Goal: Use online tool/utility: Utilize a website feature to perform a specific function

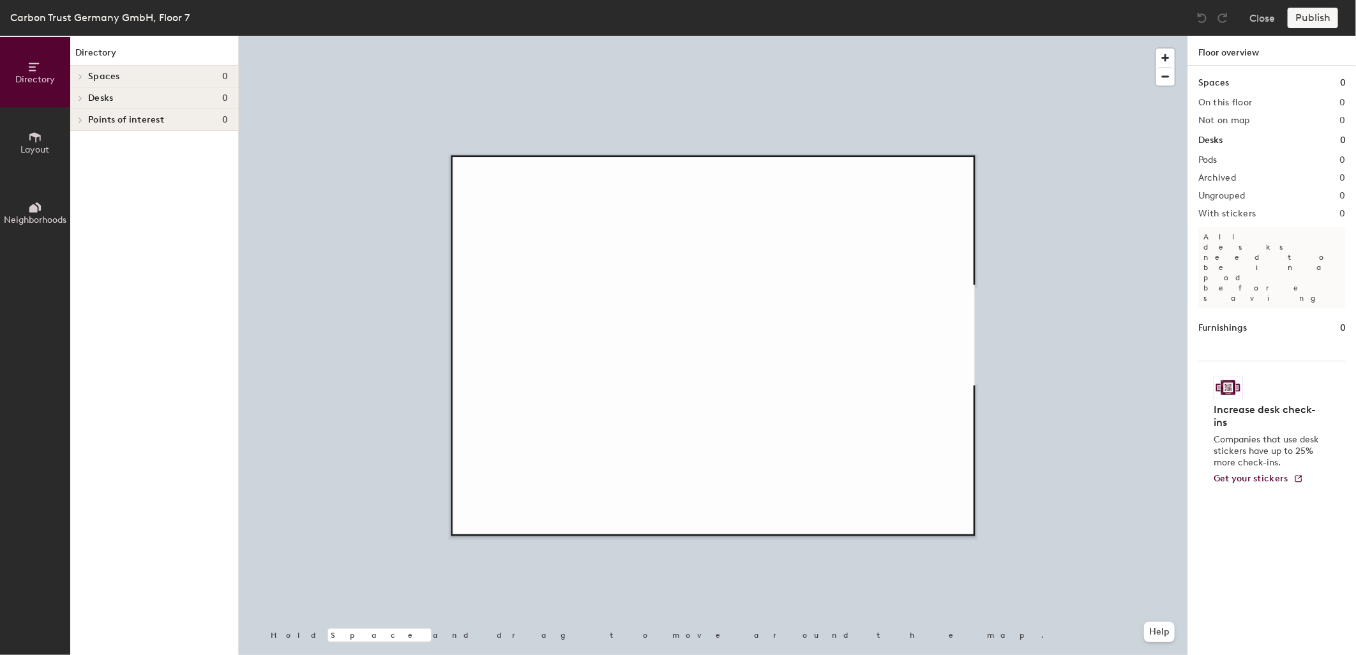
click at [30, 136] on icon at bounding box center [34, 137] width 11 height 10
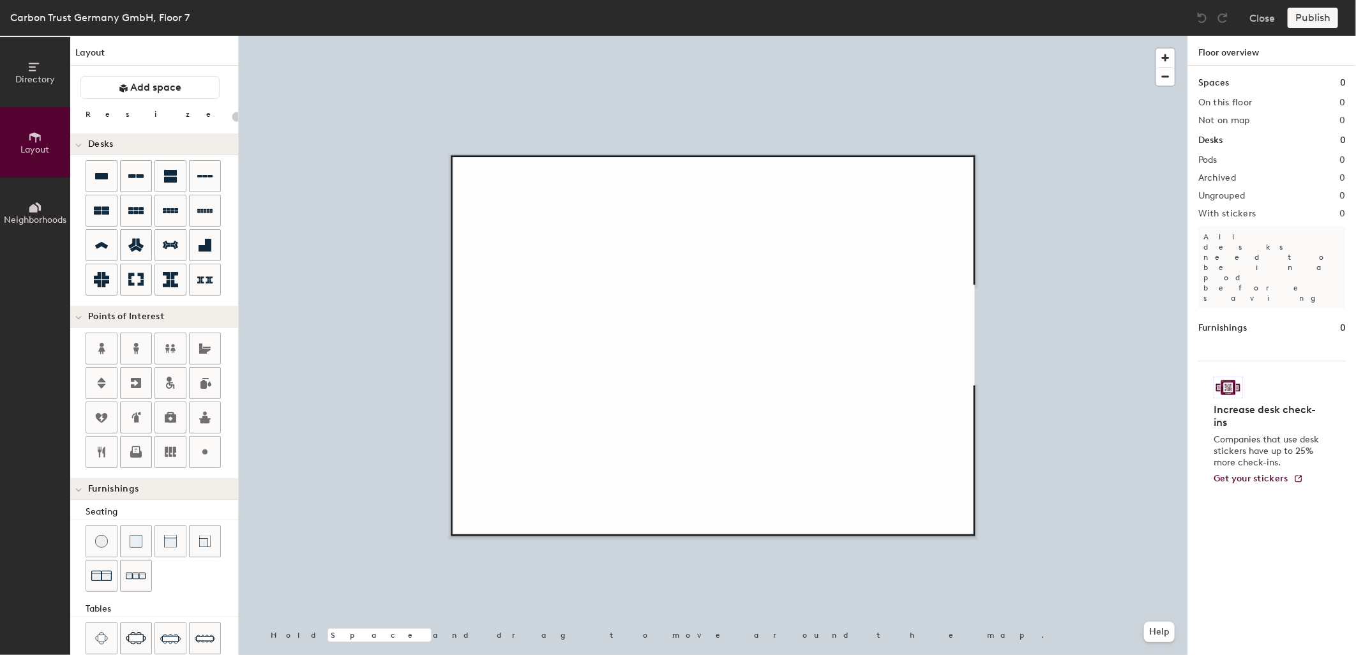
click at [611, 214] on div "Directory Layout Neighborhoods Layout Add space Resize Desks Points of Interest…" at bounding box center [678, 345] width 1356 height 619
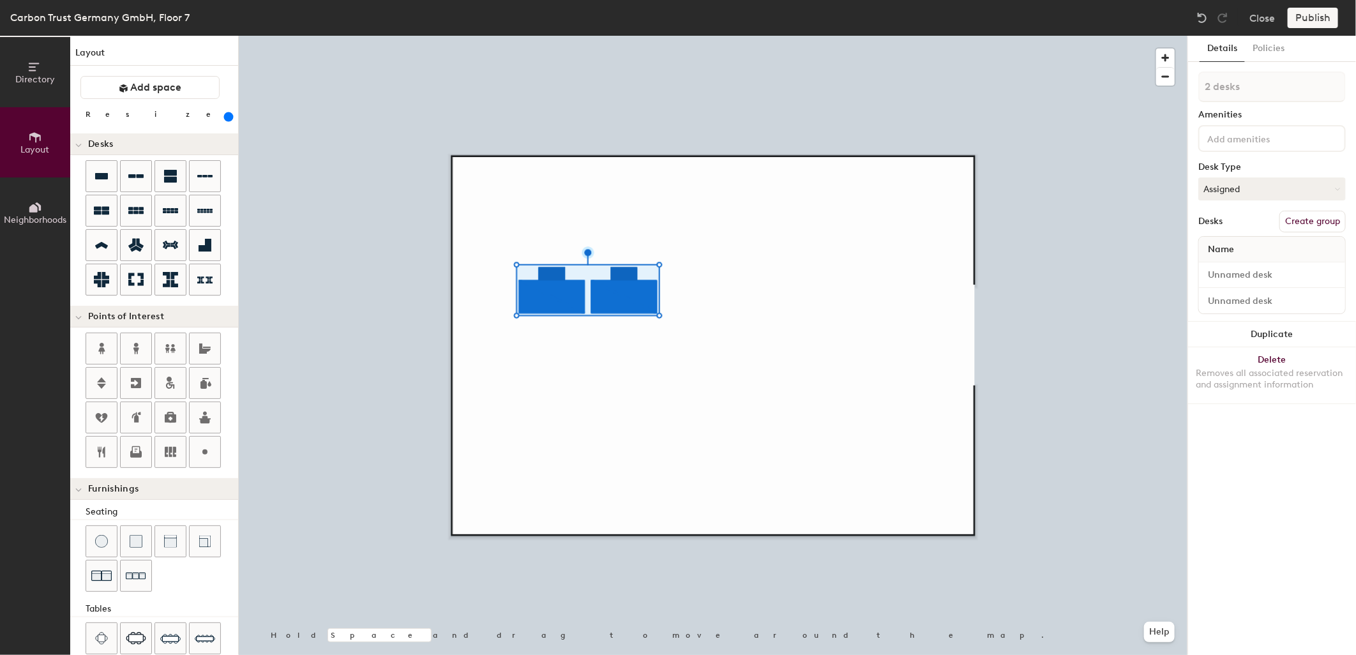
type input "600"
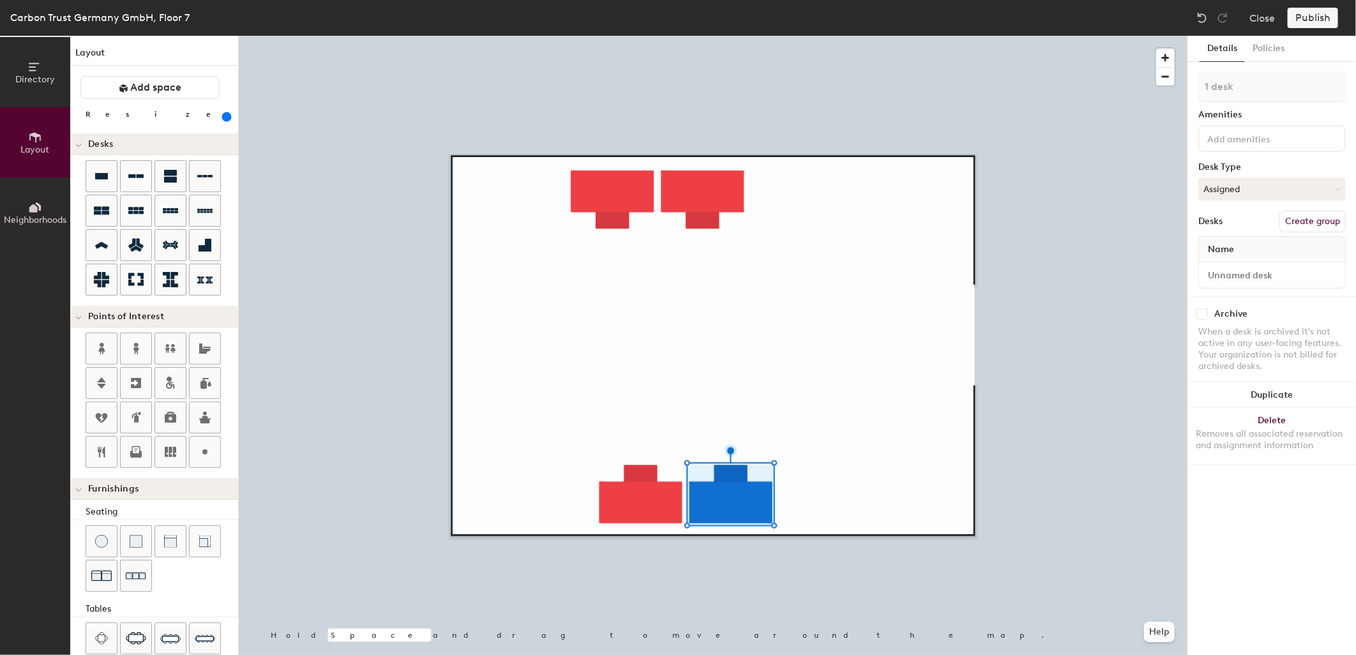
click at [661, 36] on div at bounding box center [713, 36] width 949 height 0
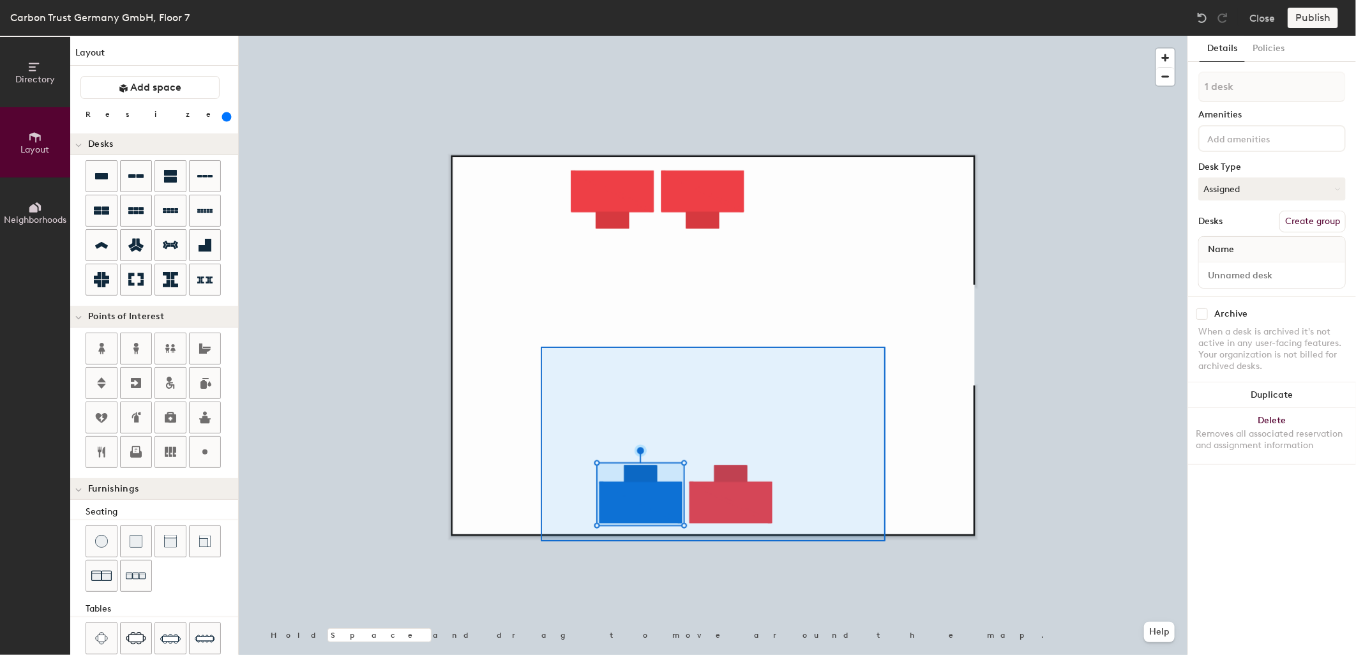
type input "2 desks"
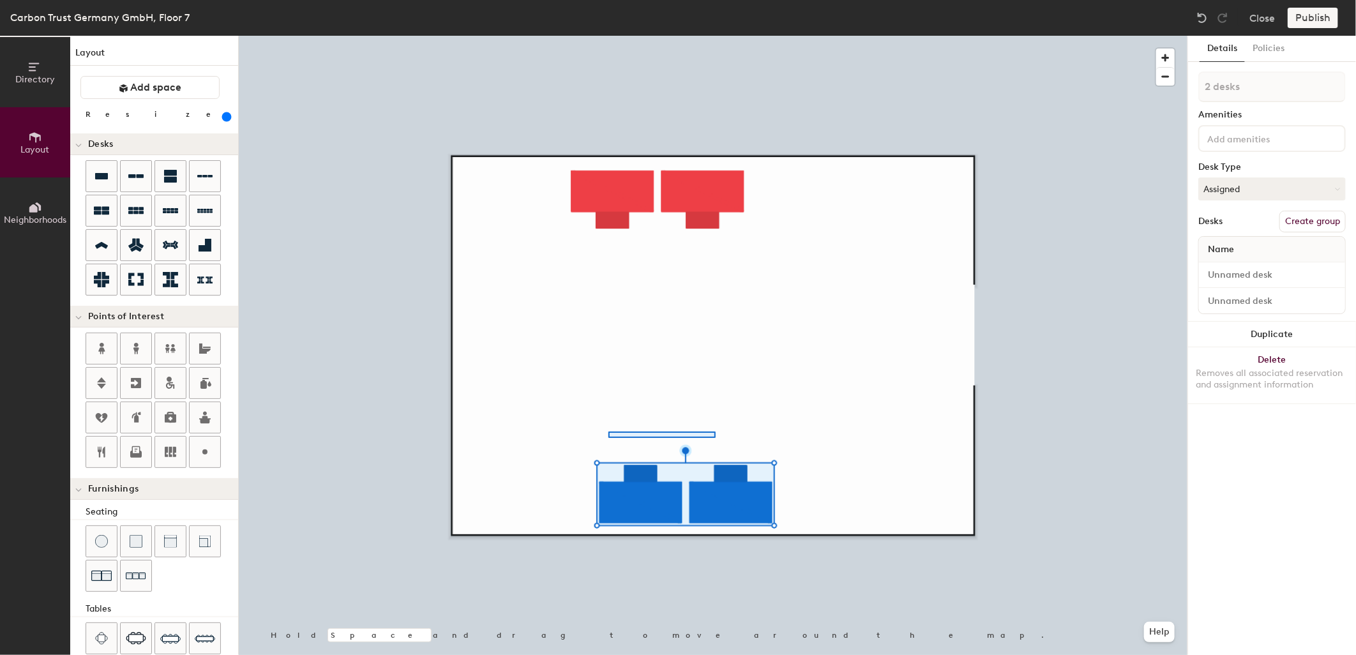
drag, startPoint x: 131, startPoint y: 175, endPoint x: 608, endPoint y: 431, distance: 542.0
click at [608, 36] on div at bounding box center [713, 36] width 949 height 0
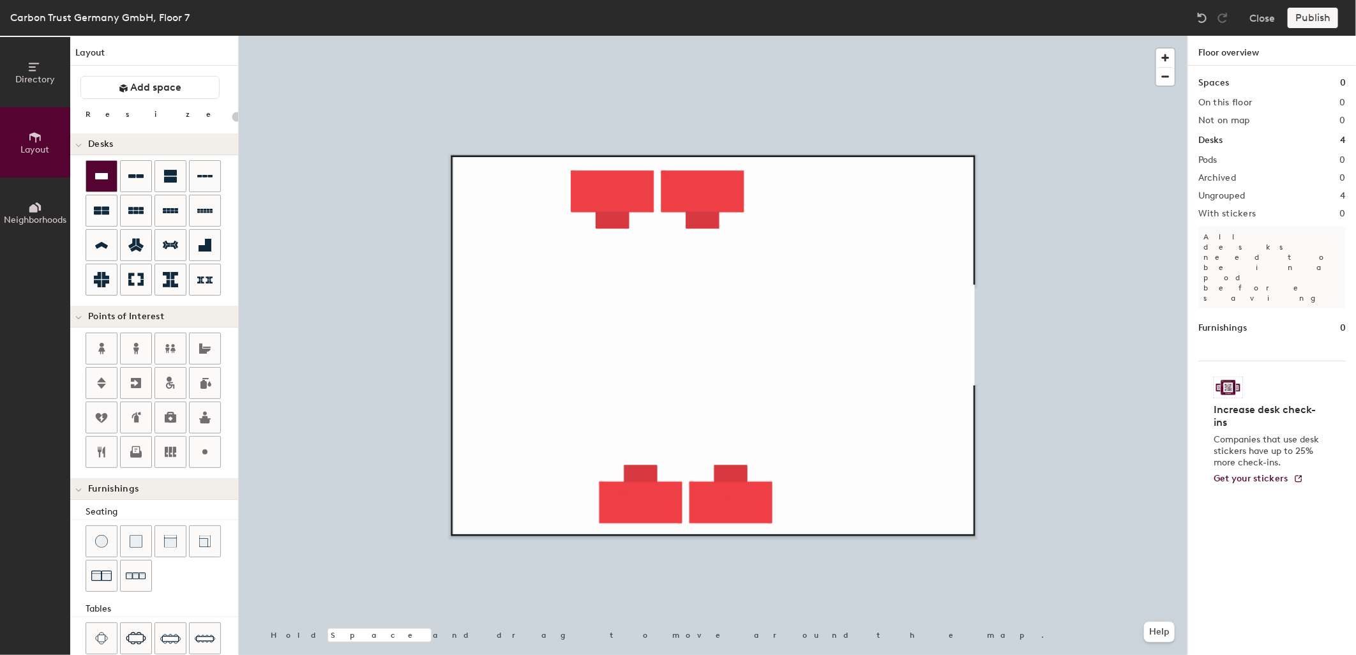
click at [103, 169] on icon at bounding box center [101, 176] width 15 height 15
type input "600"
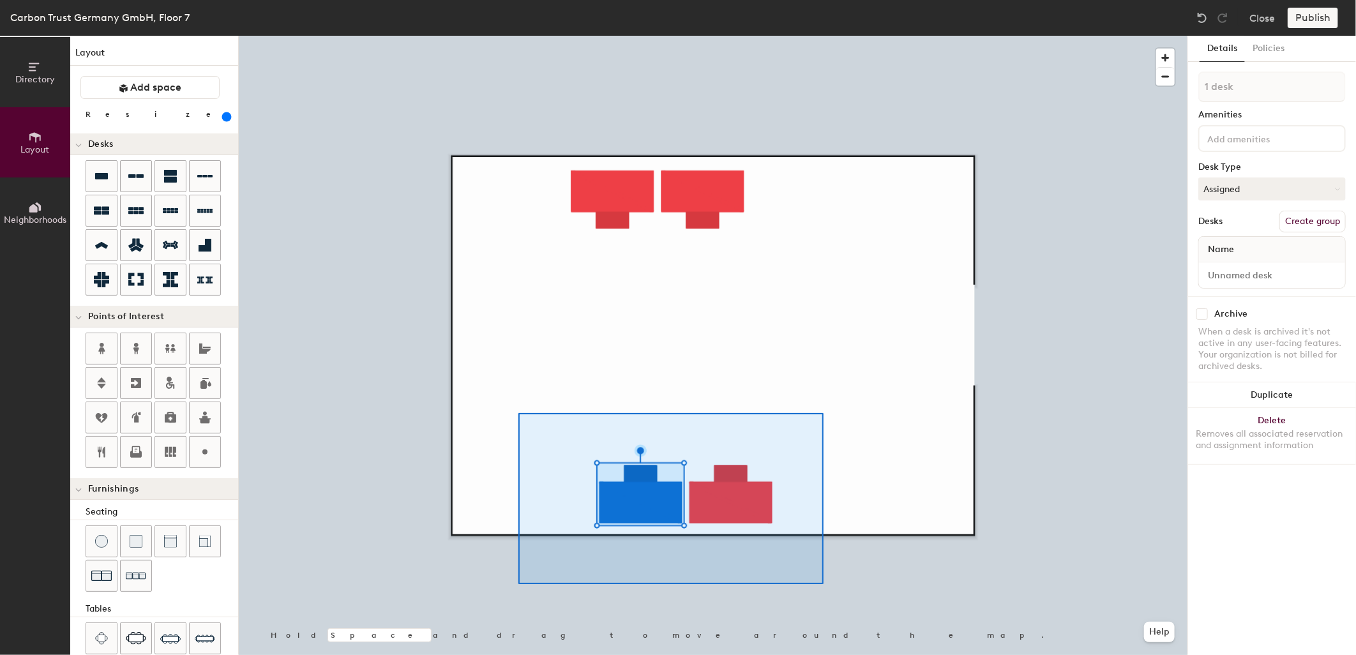
click at [848, 36] on div at bounding box center [713, 36] width 949 height 0
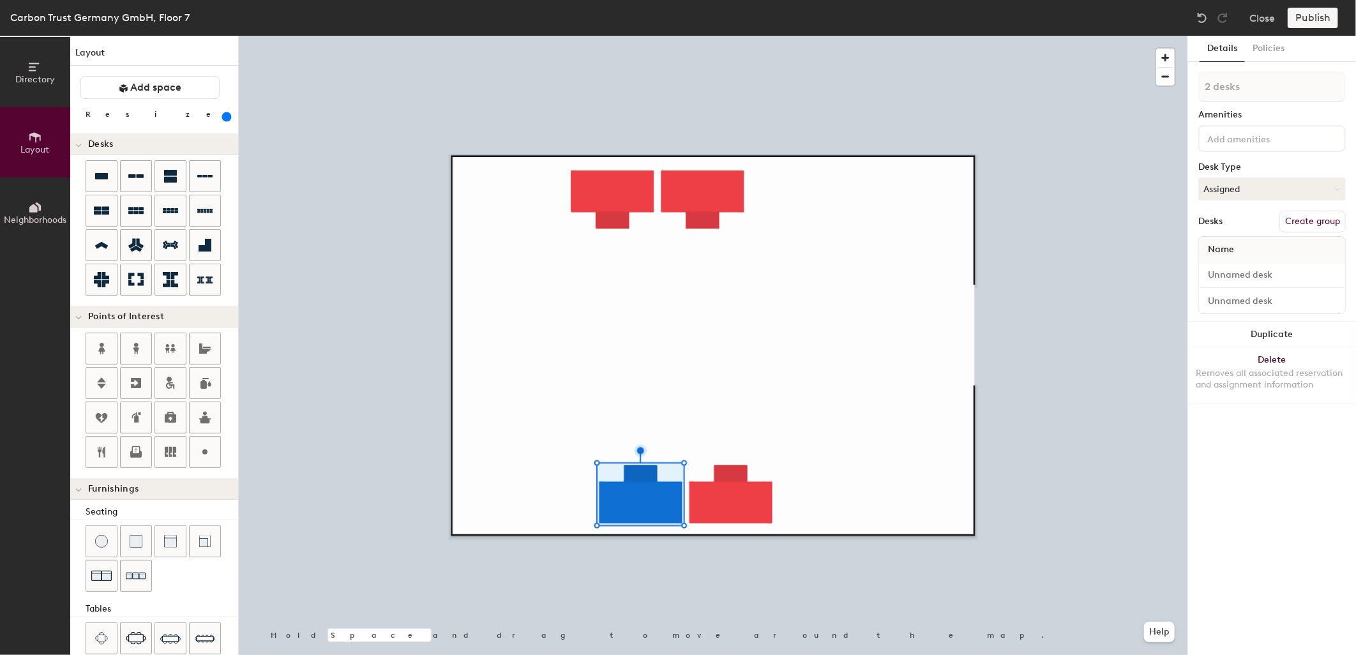
type input "2 desks"
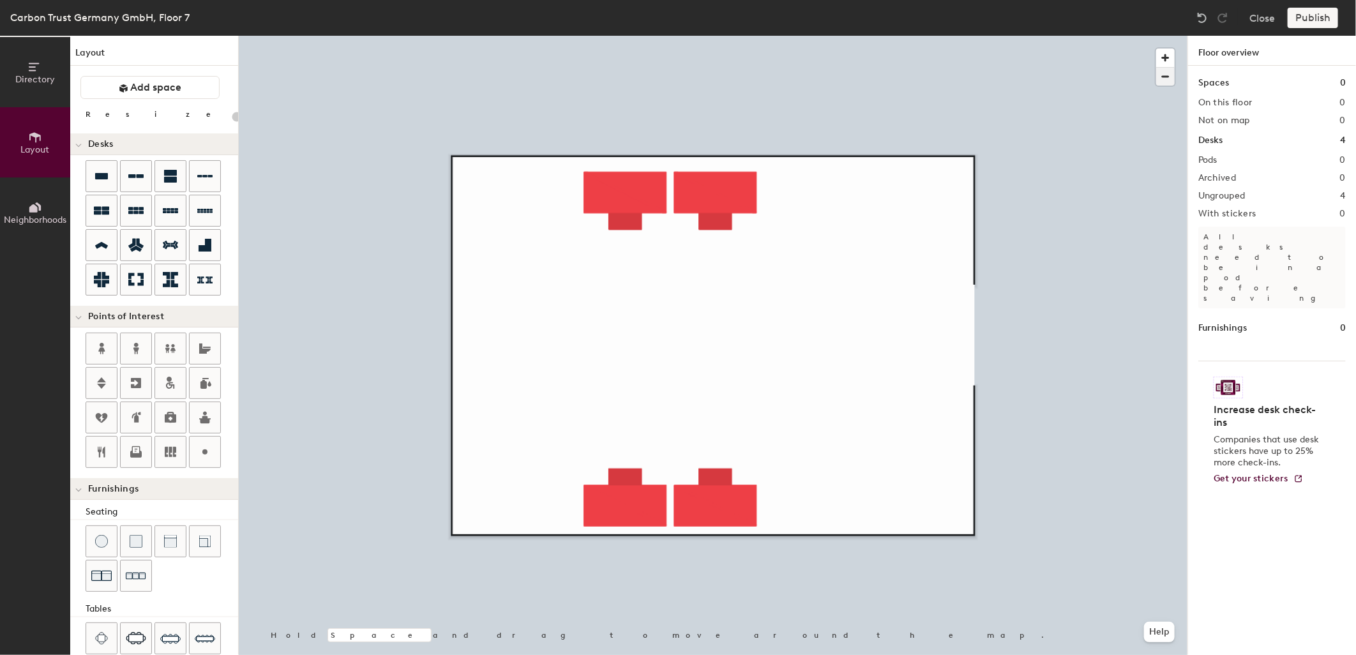
click at [1170, 78] on span "button" at bounding box center [1165, 77] width 19 height 18
click at [1169, 78] on span "button" at bounding box center [1165, 77] width 19 height 18
click at [1164, 78] on span "button" at bounding box center [1165, 77] width 19 height 18
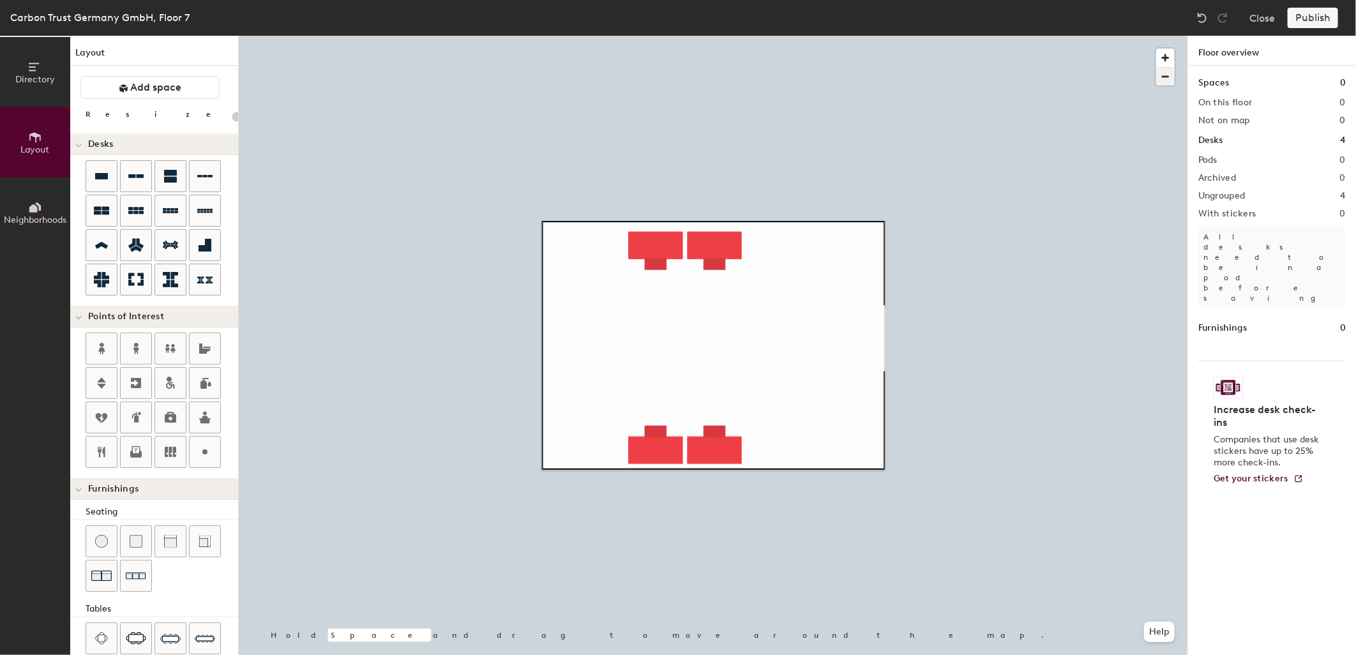
click at [679, 36] on div at bounding box center [713, 36] width 949 height 0
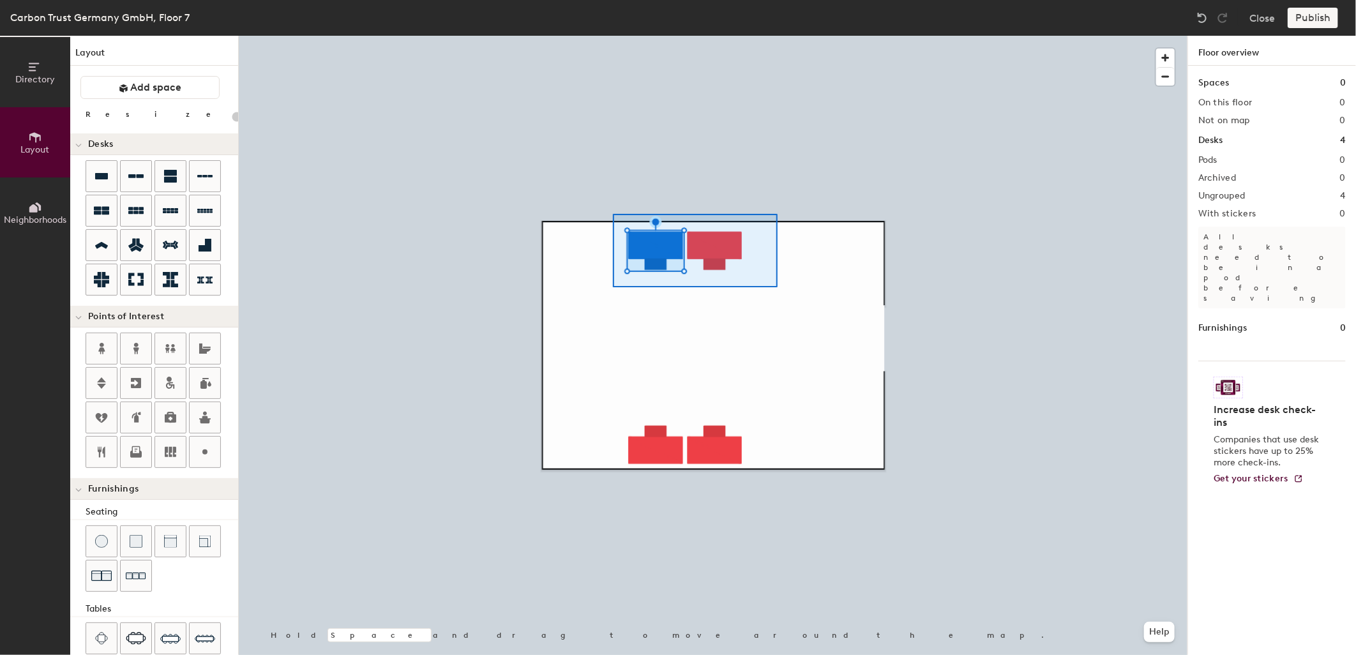
type input "600"
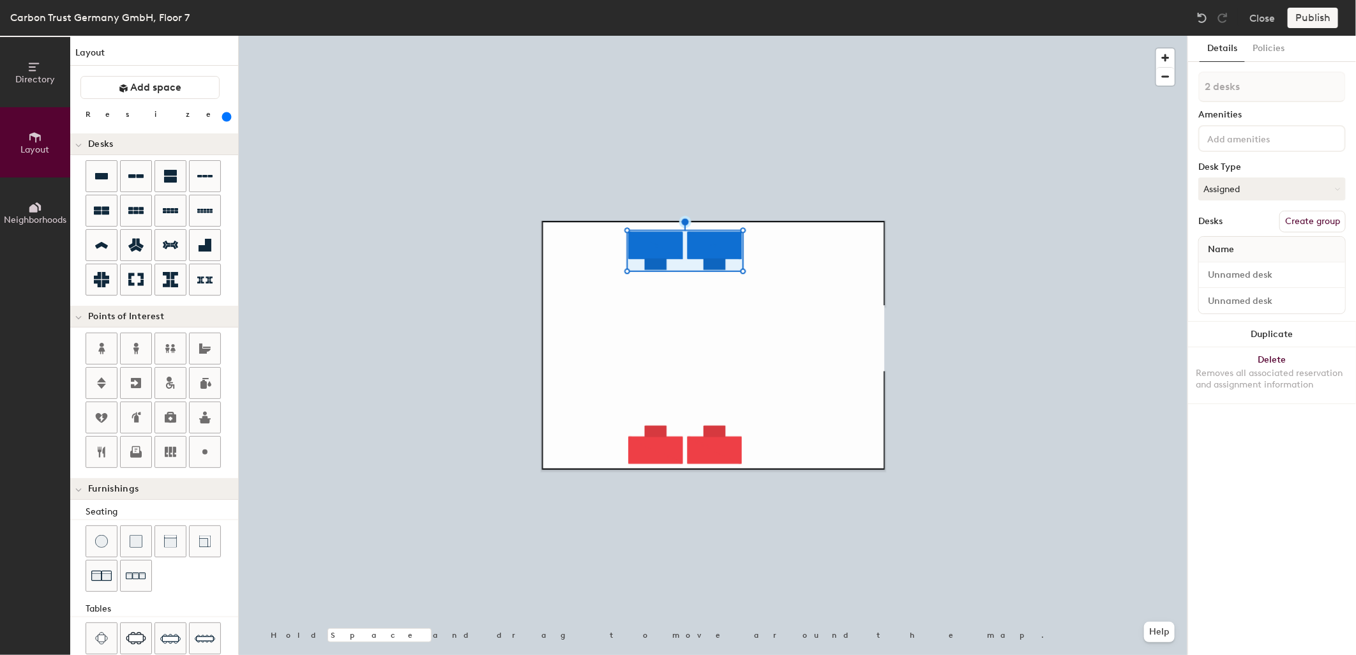
type input "1 desk"
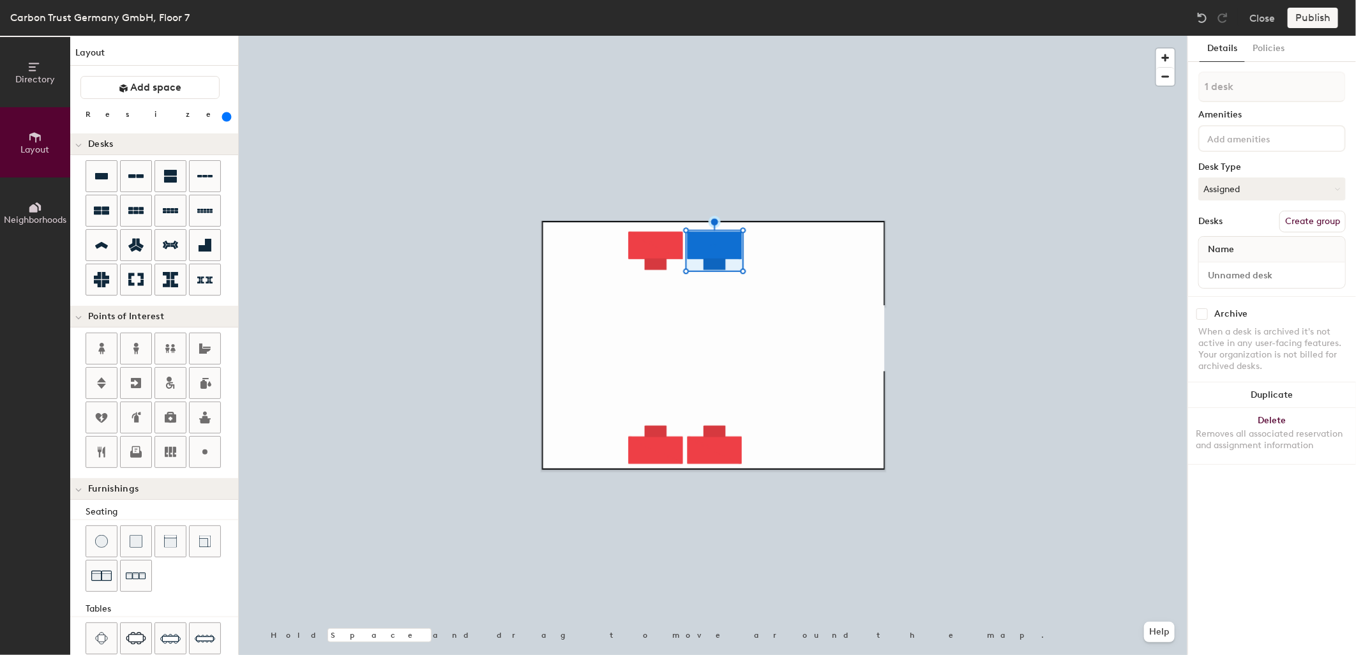
click at [665, 36] on div at bounding box center [713, 36] width 949 height 0
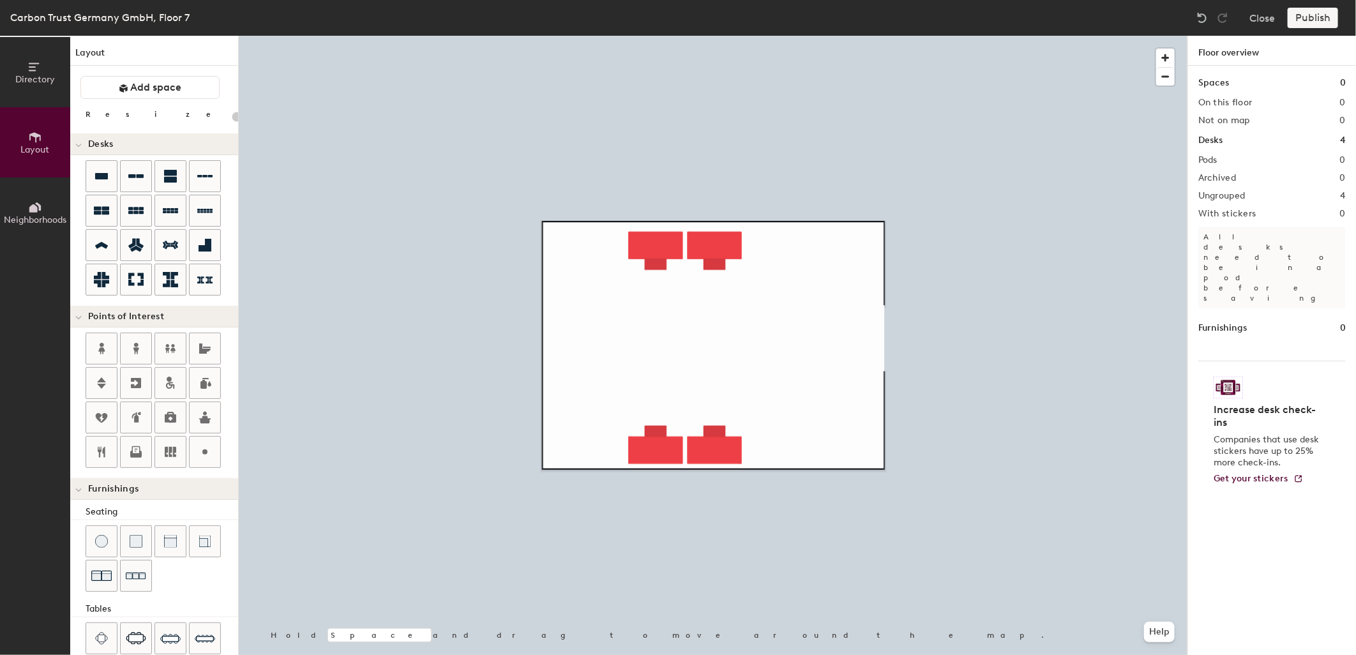
type input "600"
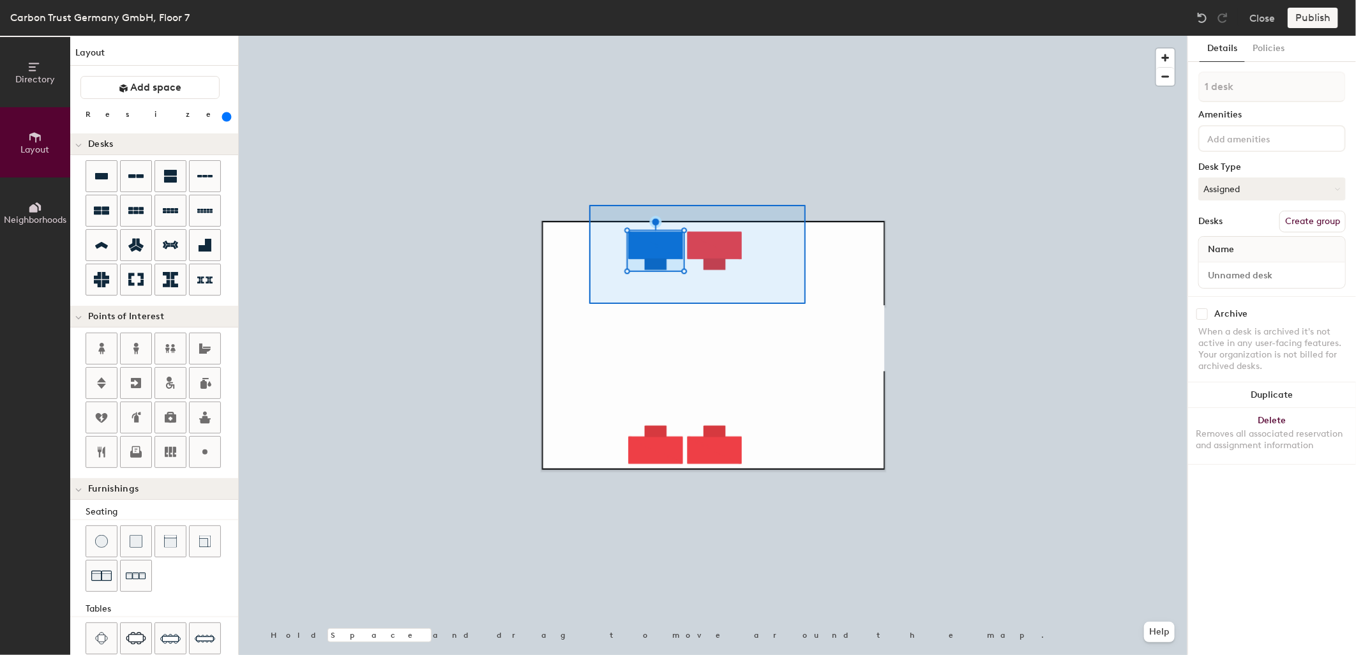
type input "2 desks"
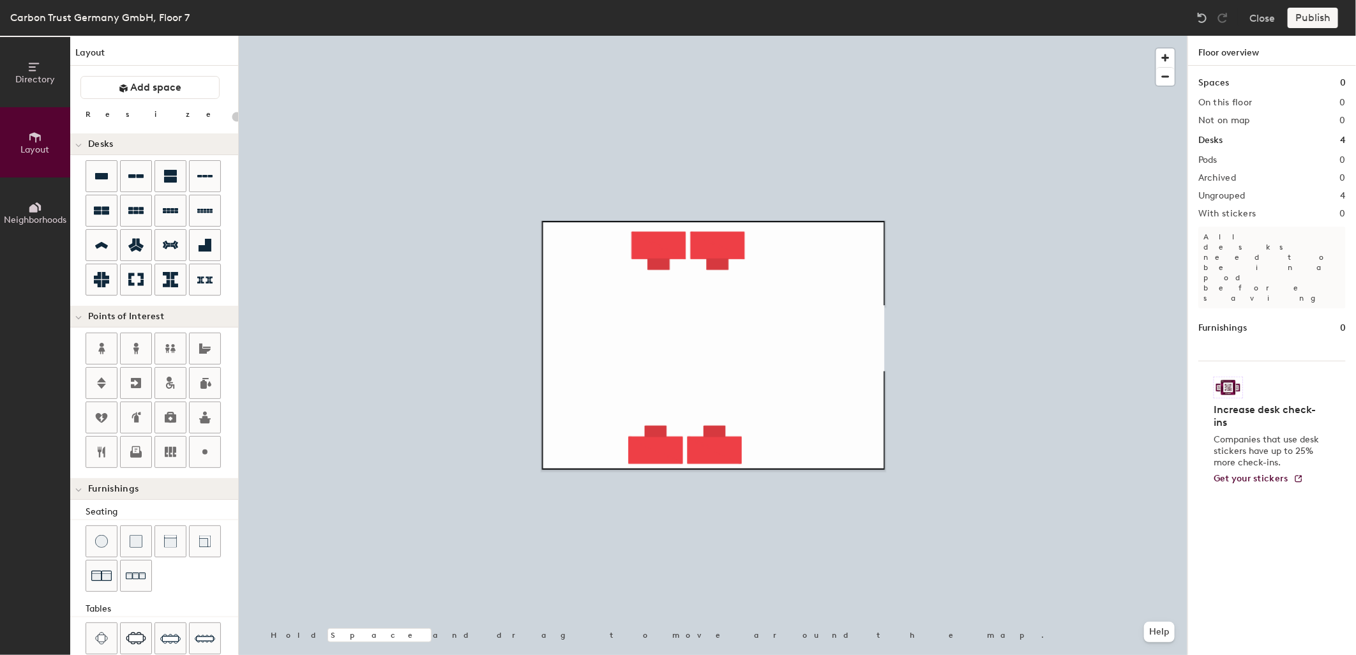
type input "600"
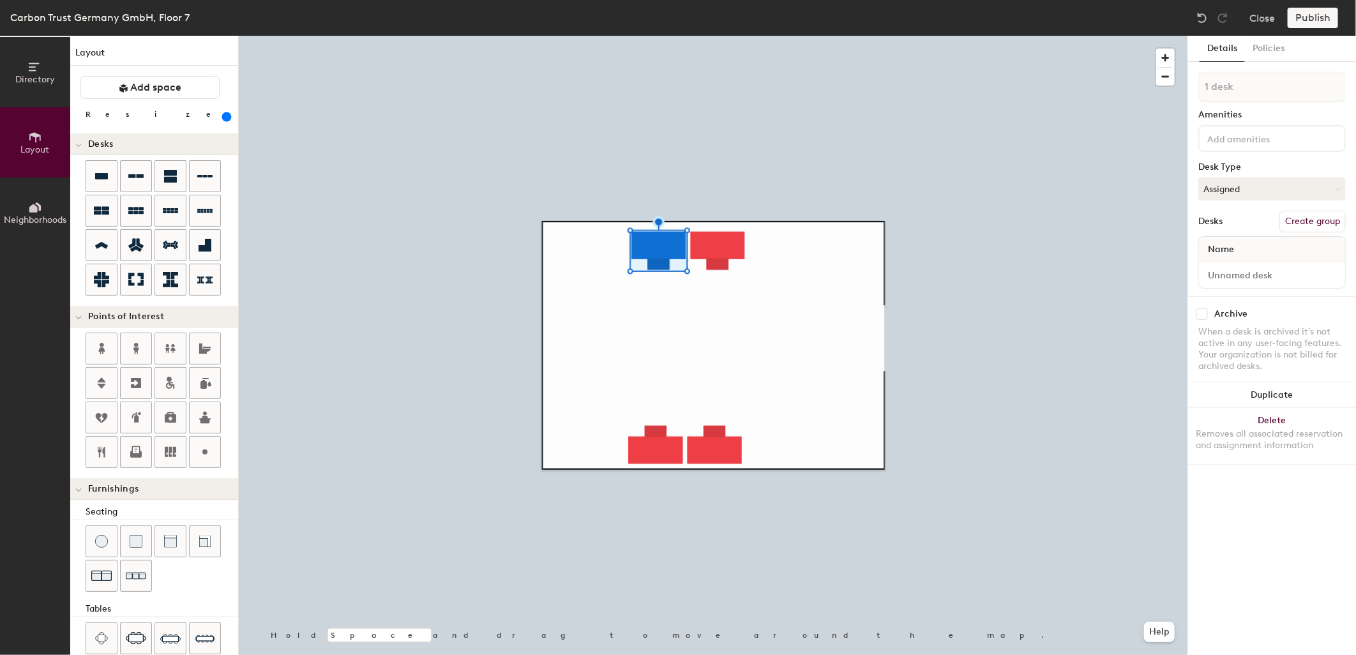
click at [1229, 243] on span "Name" at bounding box center [1220, 249] width 39 height 23
click at [1228, 248] on span "Name" at bounding box center [1220, 249] width 39 height 23
click at [1241, 243] on div "Name" at bounding box center [1272, 250] width 146 height 26
click at [1251, 273] on input at bounding box center [1271, 275] width 141 height 18
drag, startPoint x: 1250, startPoint y: 270, endPoint x: 1199, endPoint y: 279, distance: 51.8
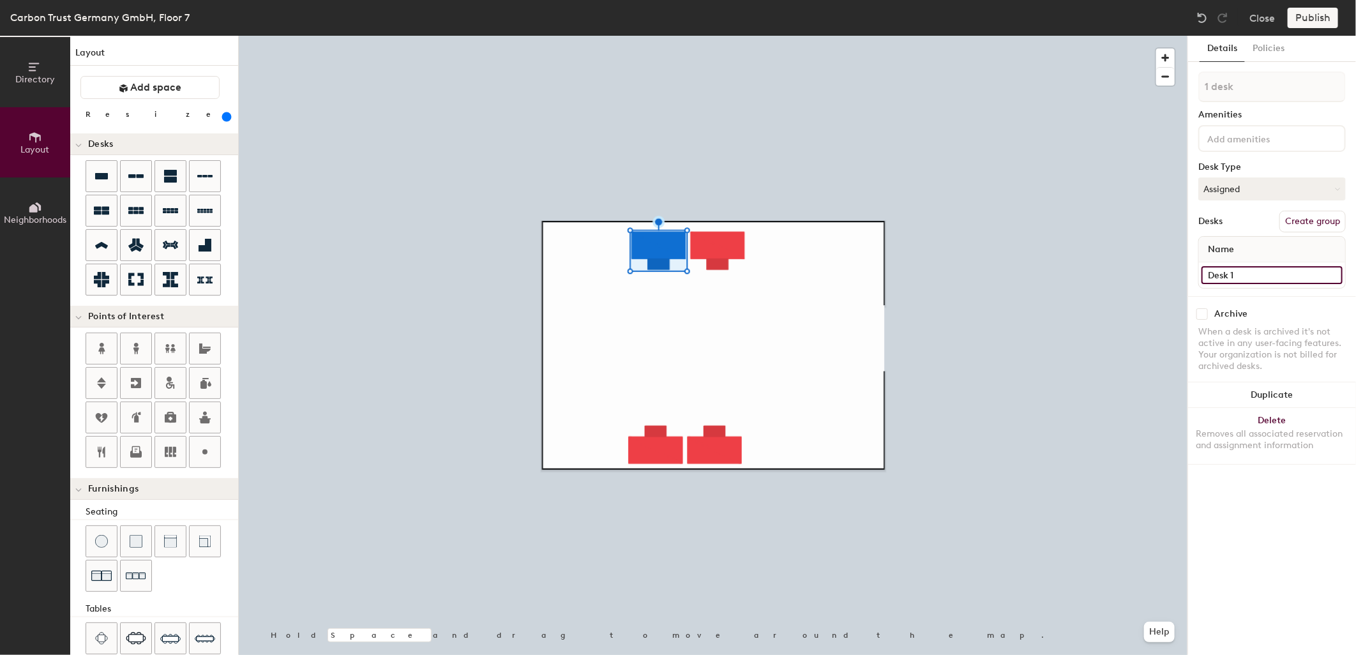
click at [1199, 279] on div "Desk 1" at bounding box center [1272, 275] width 146 height 26
type input "Desk 1"
click at [1238, 272] on input at bounding box center [1271, 275] width 141 height 18
paste input "Desk 1"
type input "Desk 2"
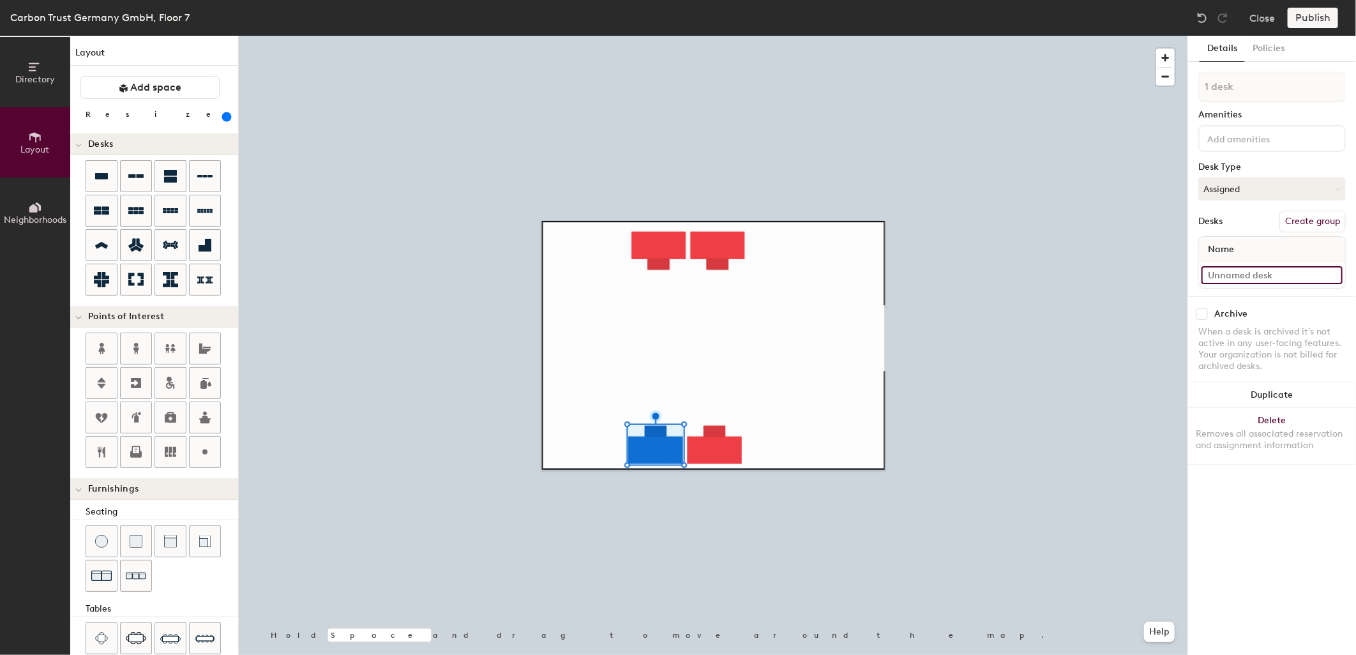
click at [1233, 271] on input at bounding box center [1271, 275] width 141 height 18
paste input "Desk 1"
type input "Desk 3"
click at [1213, 269] on input at bounding box center [1271, 275] width 141 height 18
paste input "Desk 1"
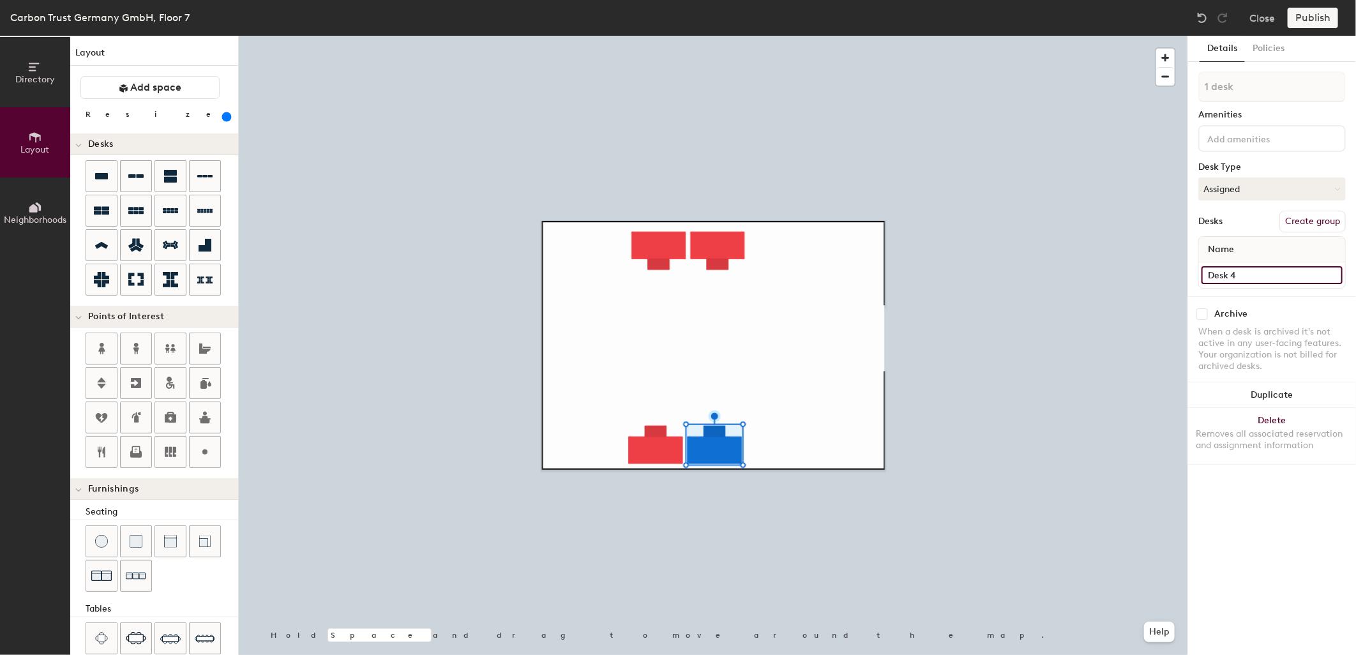
type input "Desk 4"
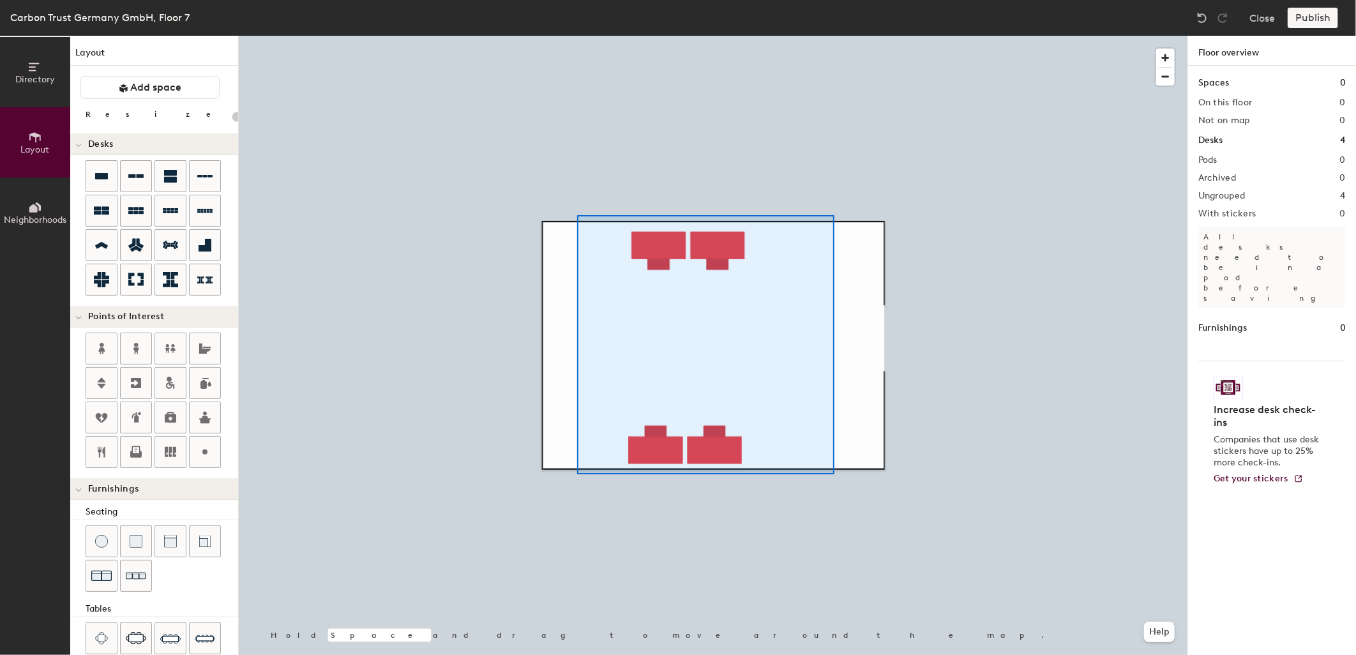
type input "600"
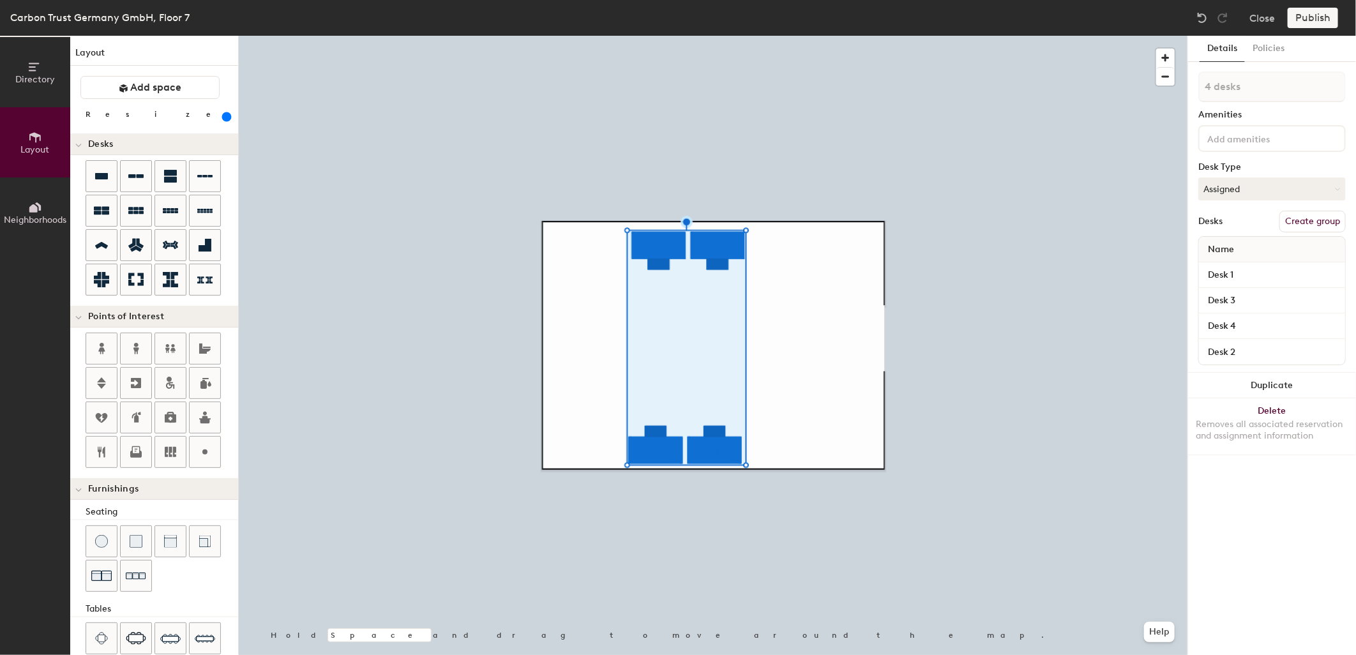
click at [1313, 215] on button "Create group" at bounding box center [1312, 222] width 66 height 22
click at [1157, 88] on div "Directory Layout Neighborhoods Layout Add space Resize Desks Points of Interest…" at bounding box center [678, 345] width 1356 height 619
type input "07.17C"
click at [1315, 17] on button "Publish" at bounding box center [1312, 18] width 50 height 20
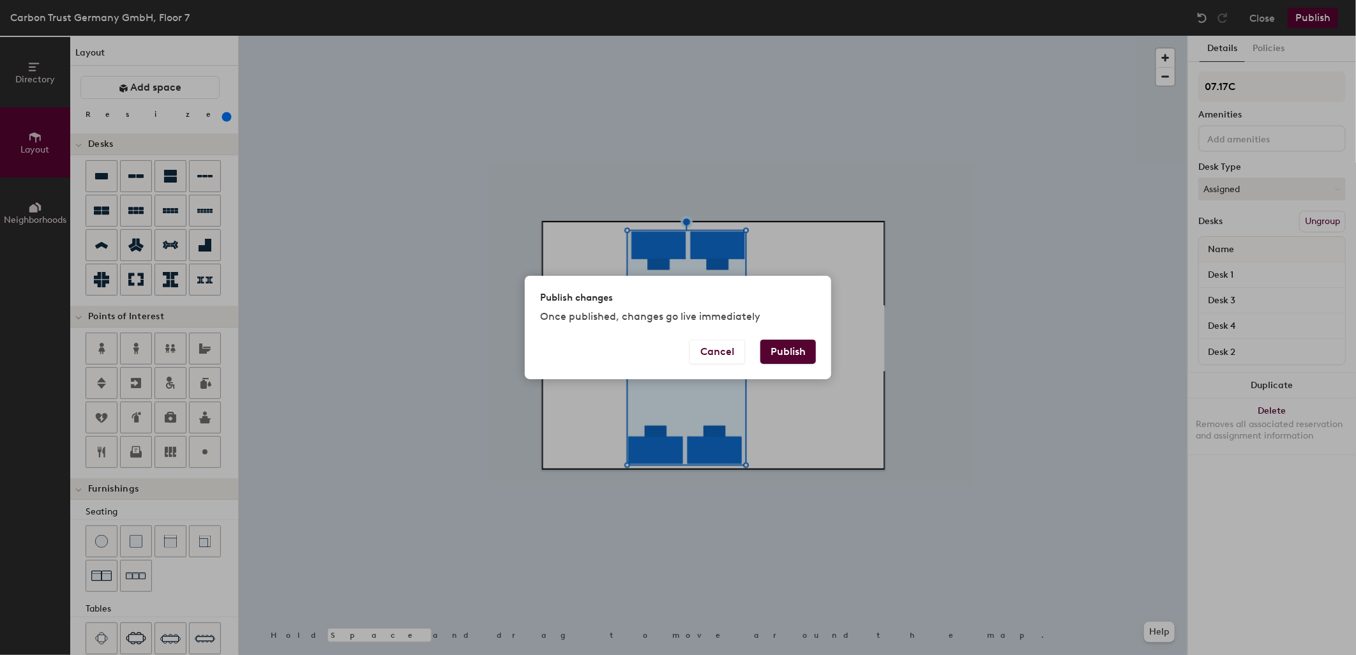
click at [783, 359] on button "Publish" at bounding box center [788, 352] width 56 height 24
type input "20"
